Goal: Transaction & Acquisition: Purchase product/service

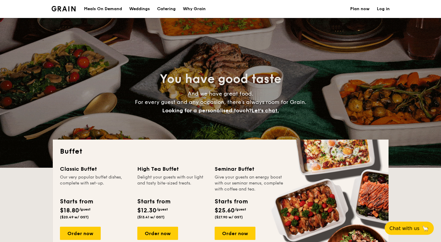
select select
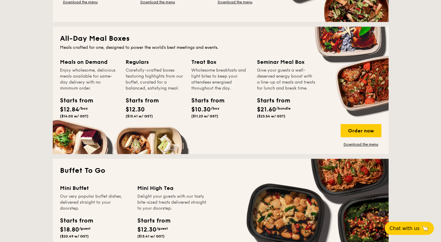
scroll to position [240, 0]
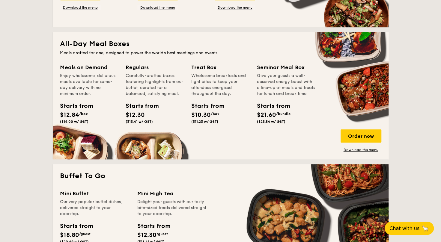
click at [319, 122] on div "Meals on Demand Enjoy wholesome, delicious meals available for same-day deliver…" at bounding box center [221, 107] width 322 height 89
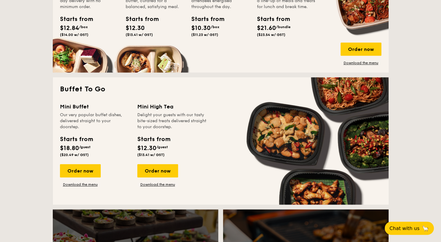
scroll to position [330, 0]
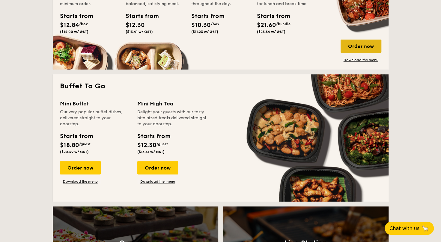
click at [364, 48] on div "Order now" at bounding box center [361, 46] width 41 height 13
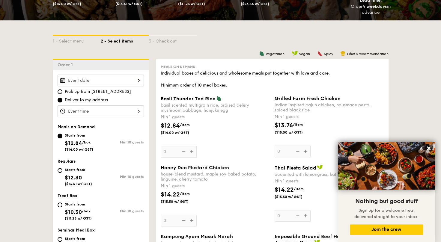
scroll to position [120, 0]
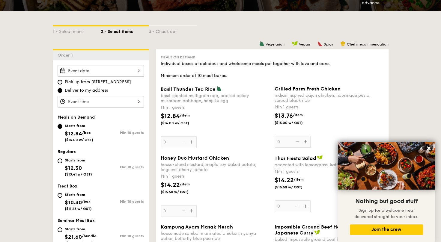
click at [139, 73] on div at bounding box center [101, 71] width 86 height 12
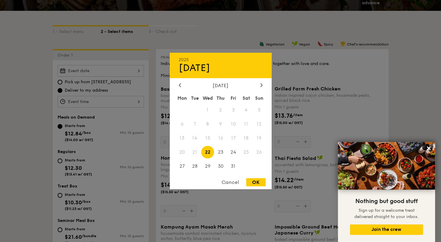
click at [210, 151] on span "22" at bounding box center [207, 152] width 13 height 13
click at [260, 84] on div at bounding box center [261, 86] width 5 height 6
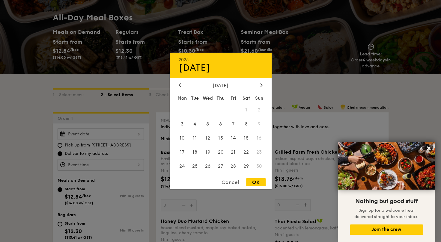
scroll to position [0, 0]
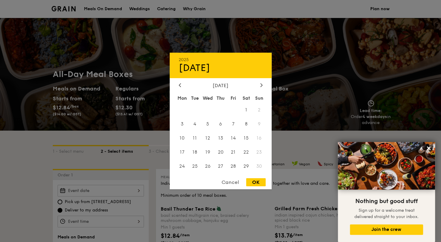
click at [295, 67] on div at bounding box center [220, 121] width 441 height 242
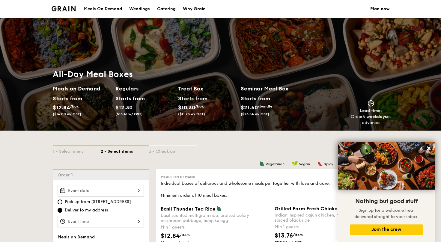
click at [61, 10] on img at bounding box center [64, 8] width 24 height 5
